Goal: Information Seeking & Learning: Learn about a topic

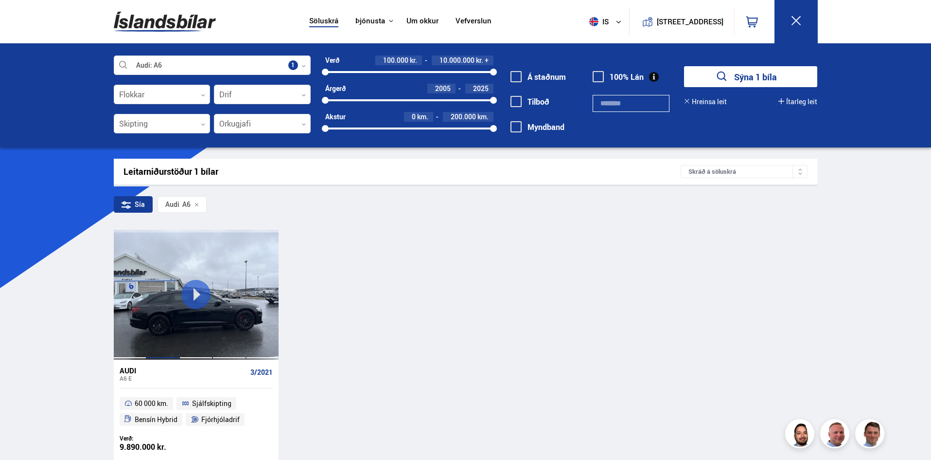
click at [143, 319] on div at bounding box center [129, 294] width 33 height 129
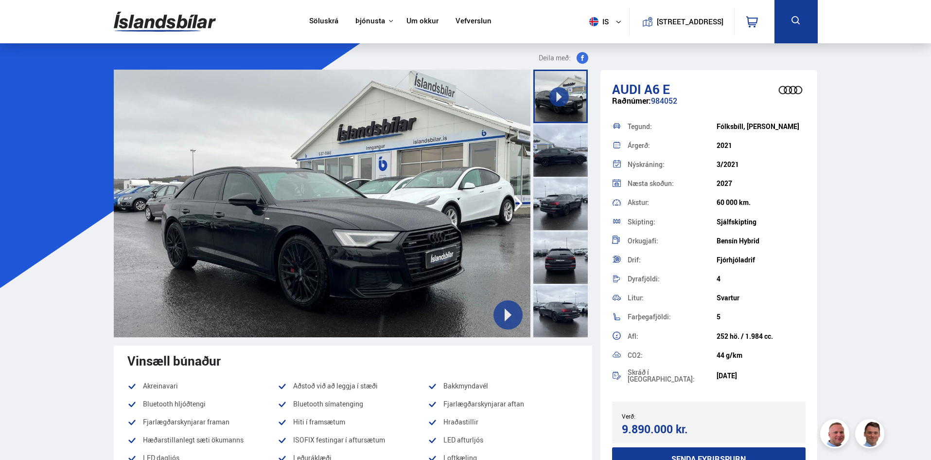
click at [514, 308] on icon at bounding box center [508, 315] width 14 height 14
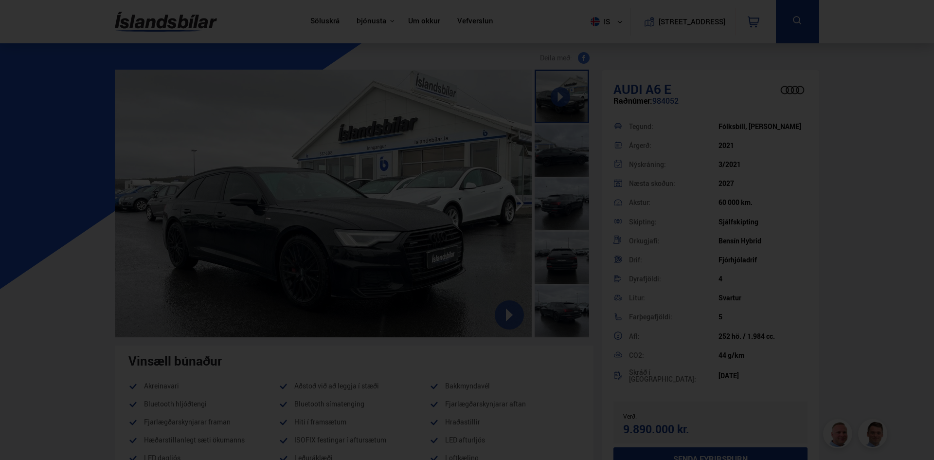
click at [248, 65] on div at bounding box center [467, 230] width 934 height 460
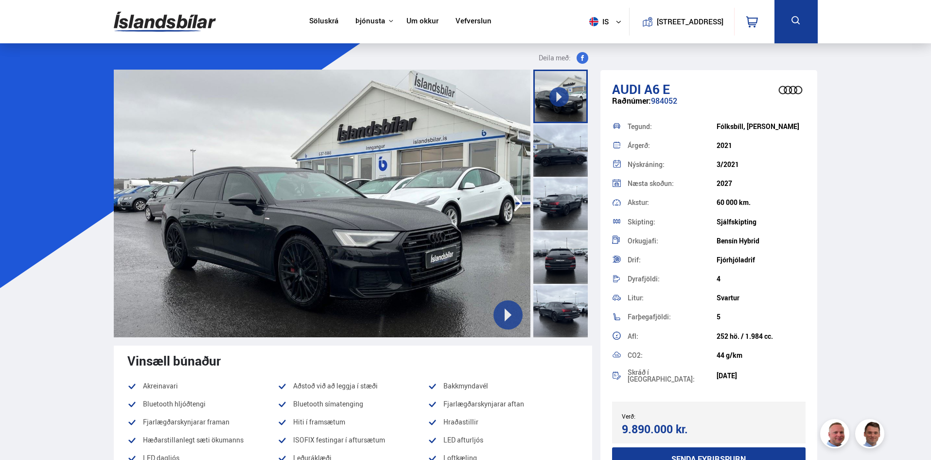
click at [554, 146] on div at bounding box center [561, 150] width 54 height 54
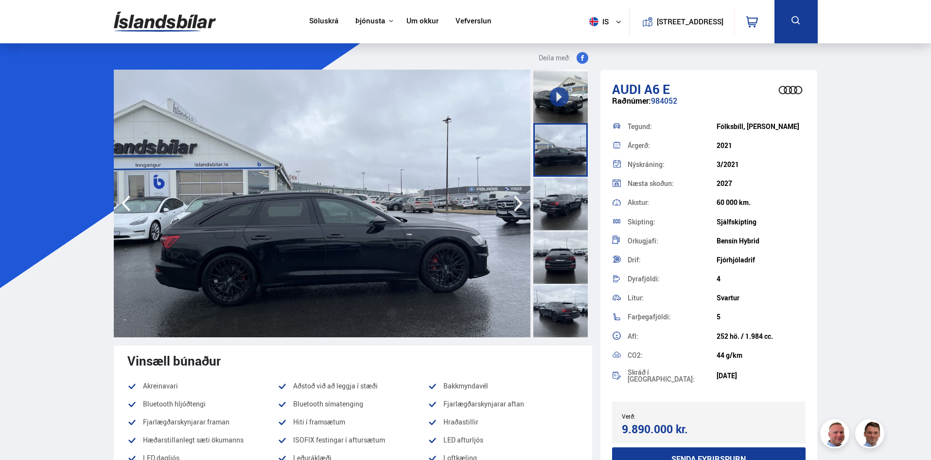
click at [125, 202] on icon "button" at bounding box center [126, 204] width 9 height 16
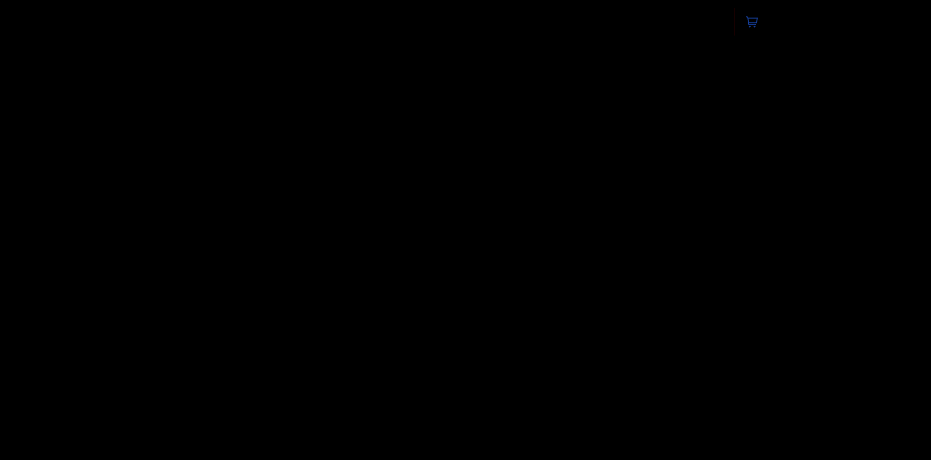
click at [125, 202] on div at bounding box center [465, 230] width 931 height 460
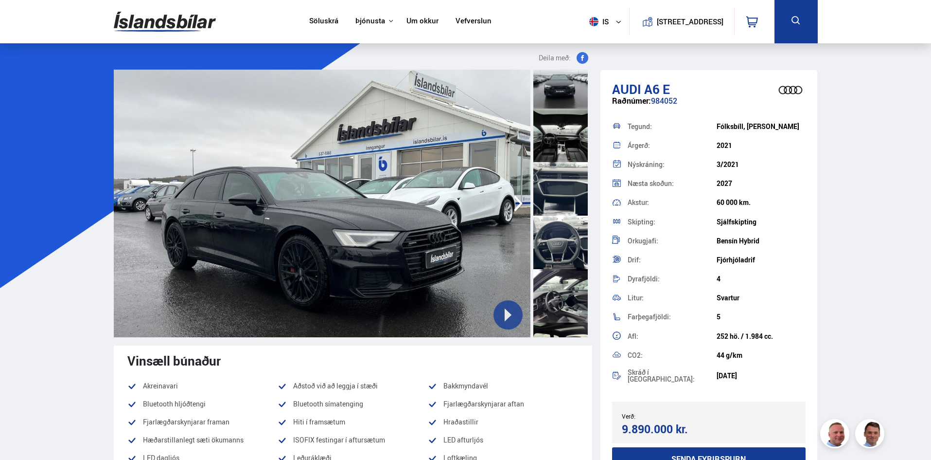
scroll to position [632, 0]
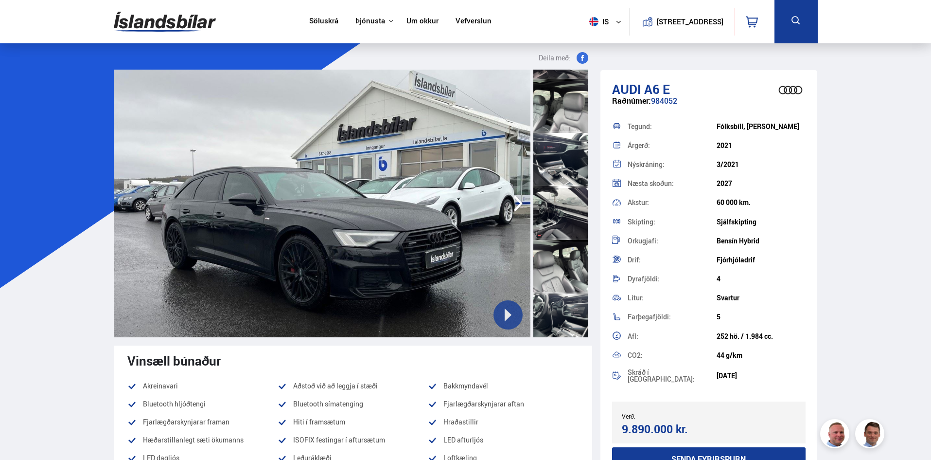
click at [564, 152] on div at bounding box center [561, 160] width 54 height 54
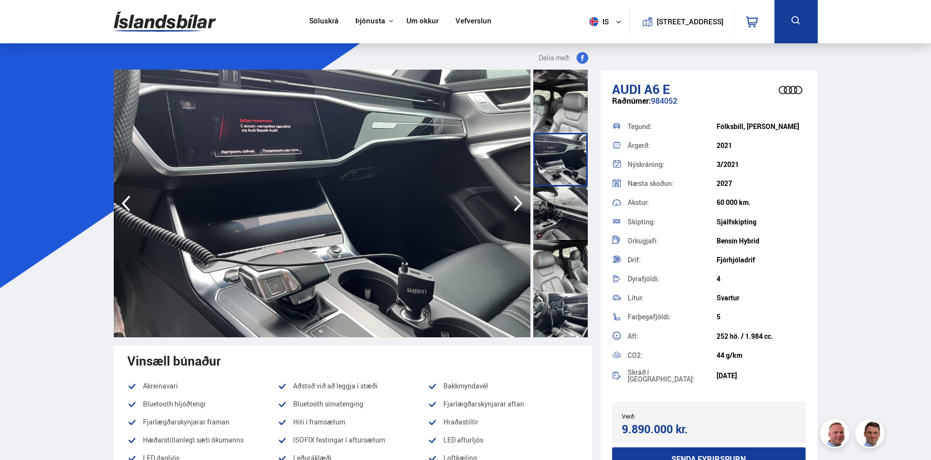
click at [560, 106] on div at bounding box center [561, 106] width 54 height 54
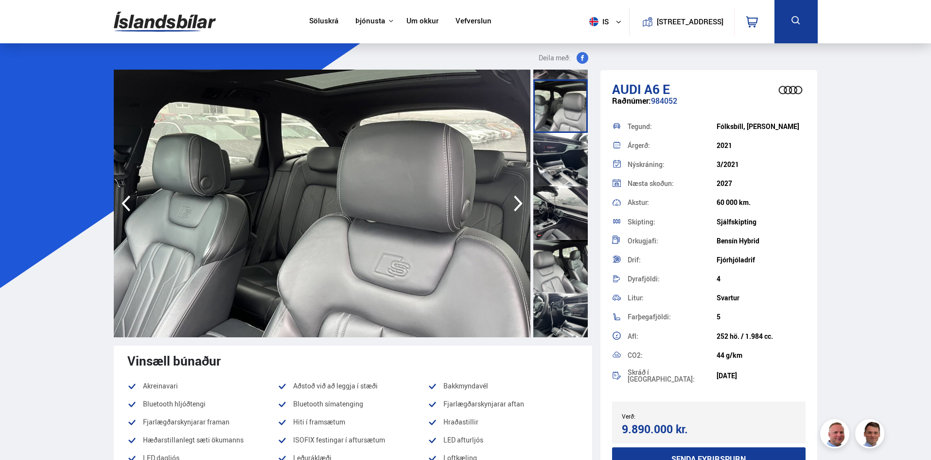
click at [562, 210] on div at bounding box center [561, 213] width 54 height 54
